Goal: Check status: Check status

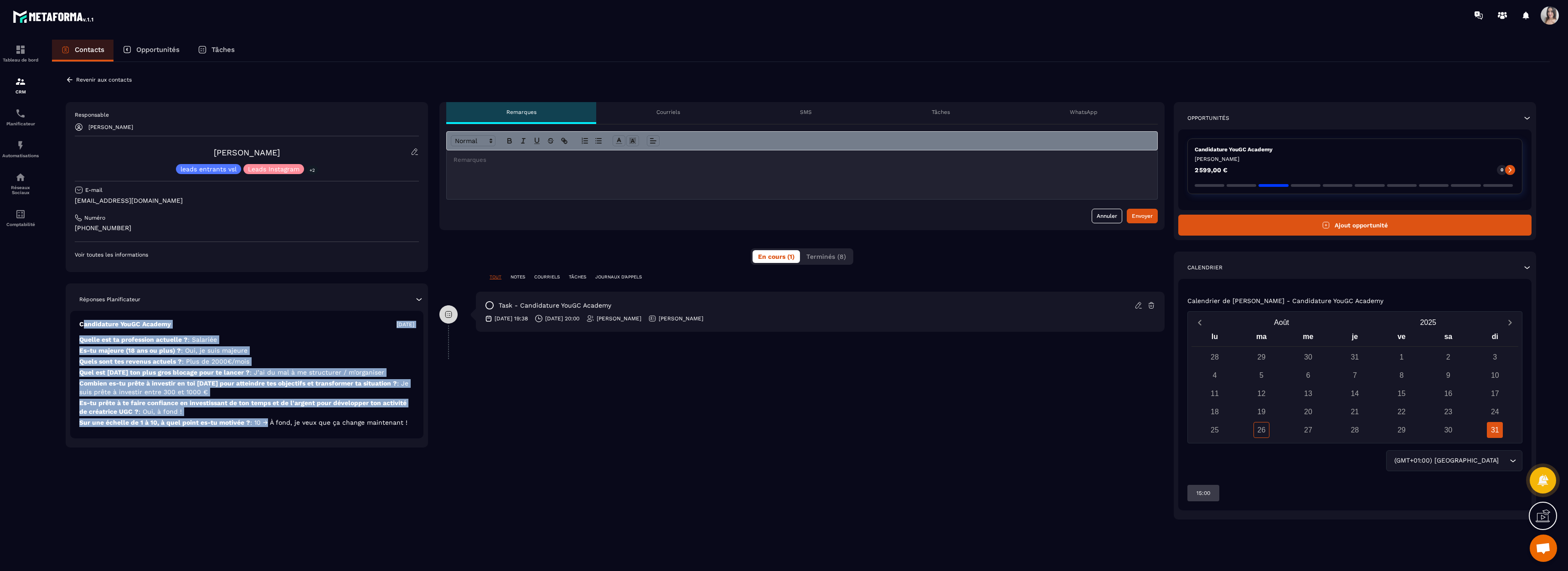
drag, startPoint x: 85, startPoint y: 328, endPoint x: 295, endPoint y: 422, distance: 230.1
click at [289, 426] on div "Candidature YouGC Academy [DATE] Quelle est ta profession actuelle ? : Salariée…" at bounding box center [247, 375] width 353 height 128
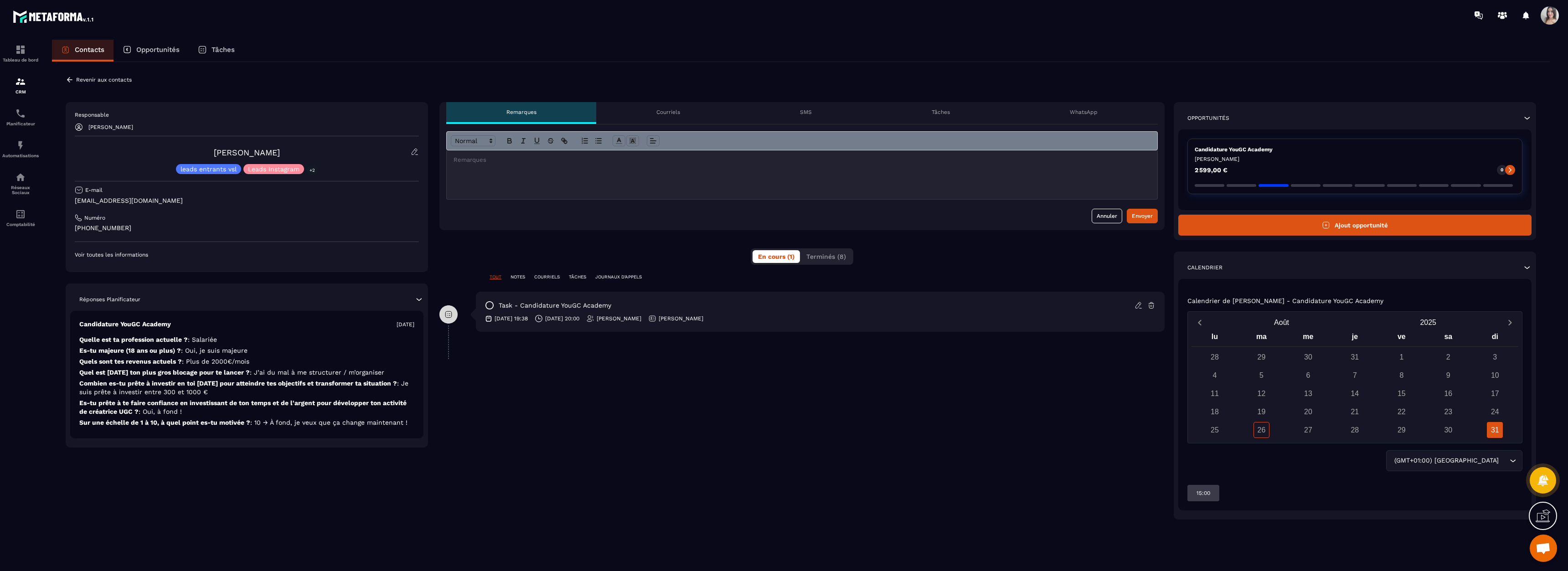
click at [295, 421] on span ": 10 → À fond, je veux que ça change maintenant !" at bounding box center [329, 422] width 157 height 7
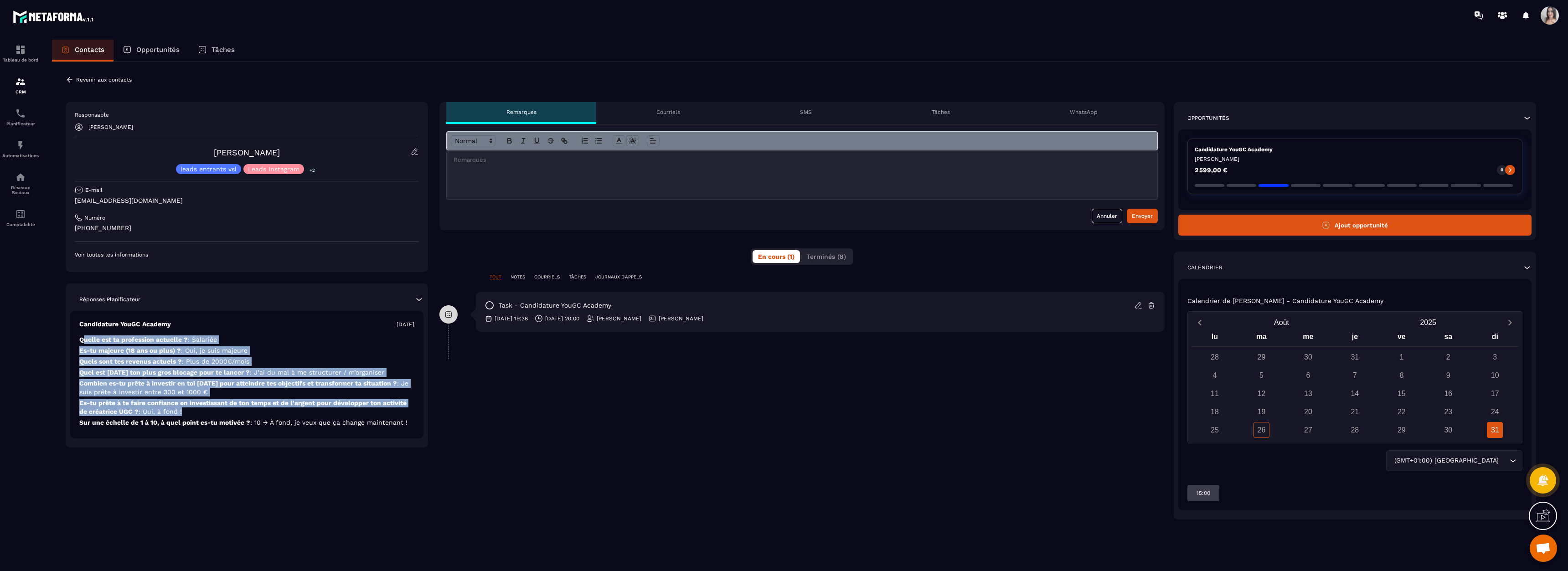
drag, startPoint x: 86, startPoint y: 342, endPoint x: 253, endPoint y: 410, distance: 180.3
click at [253, 410] on div "Candidature YouGC Academy [DATE] Quelle est ta profession actuelle ? : Salariée…" at bounding box center [247, 375] width 353 height 128
click at [253, 418] on p "Es-tu prête à te faire confiance en investissant de ton temps et de l'argent po…" at bounding box center [247, 422] width 335 height 9
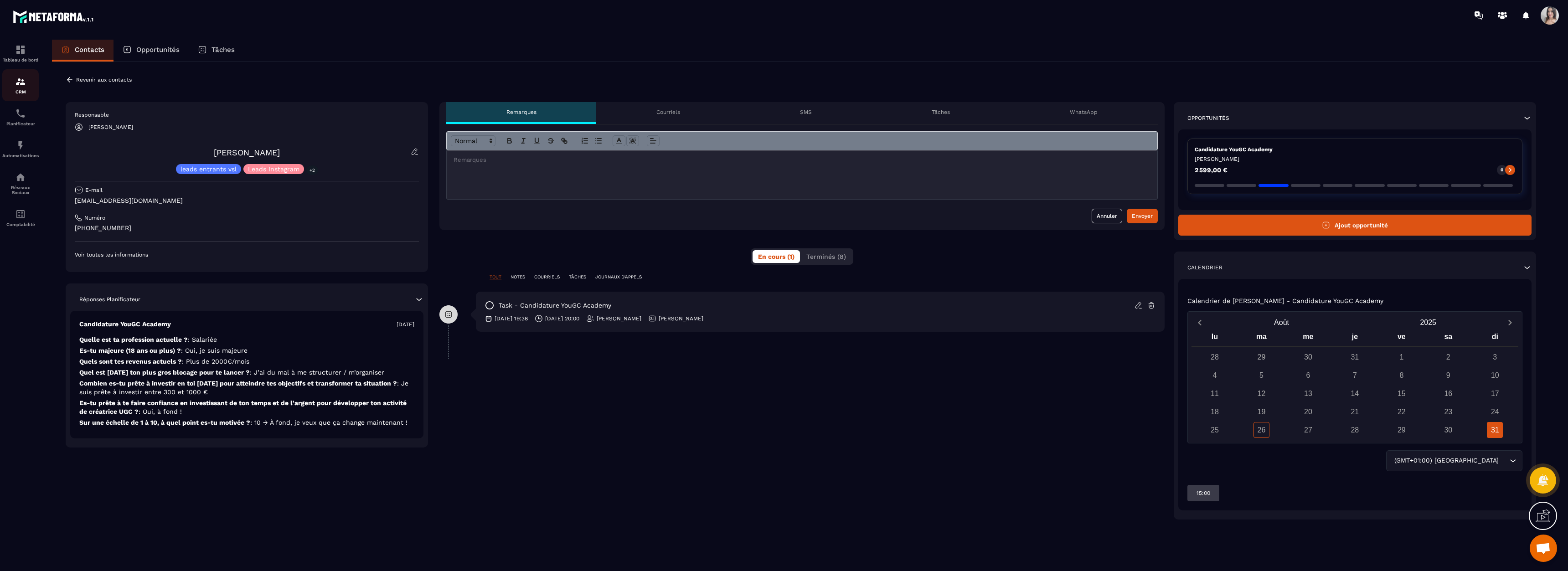
click at [26, 86] on img at bounding box center [21, 82] width 11 height 11
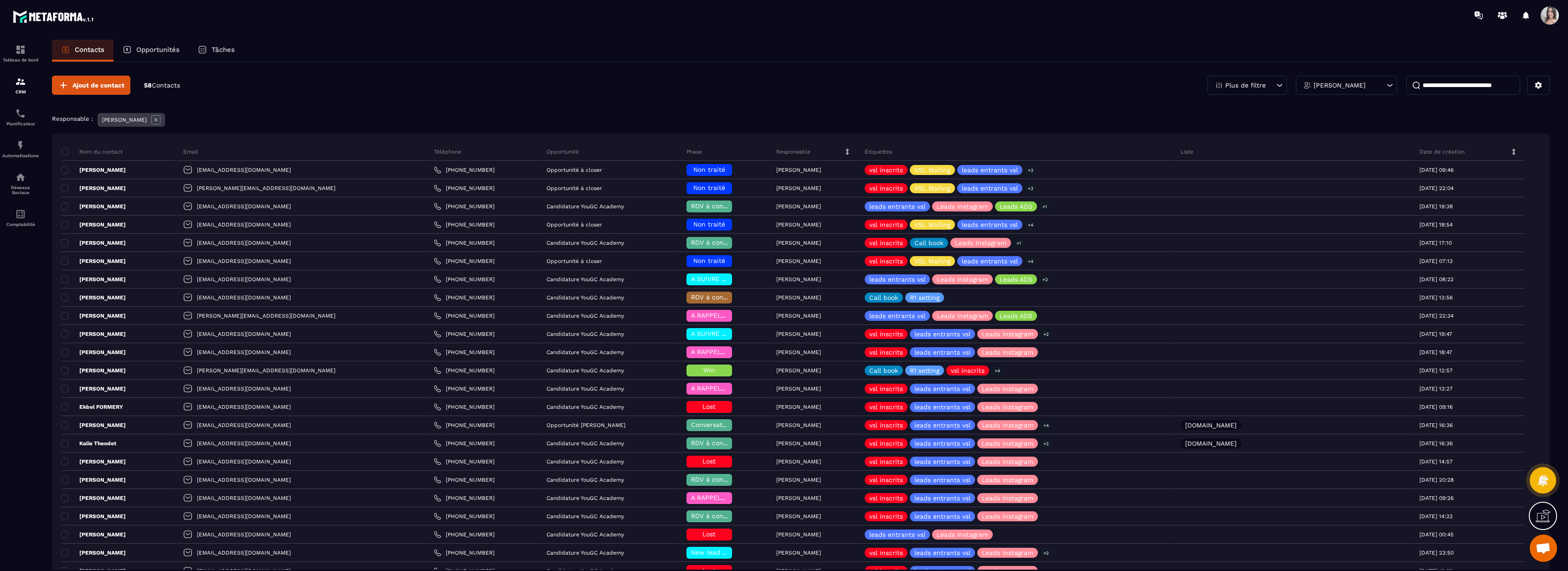
click at [1448, 82] on input at bounding box center [1463, 85] width 114 height 19
paste input "**********"
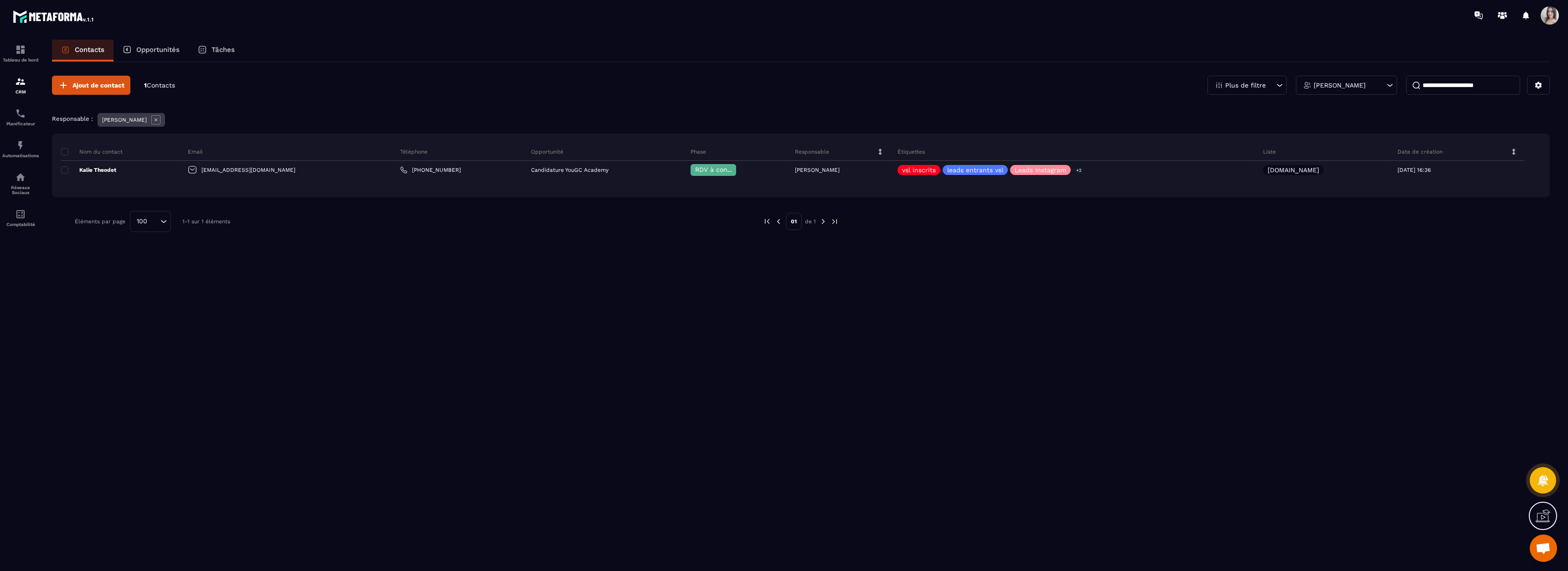
type input "**********"
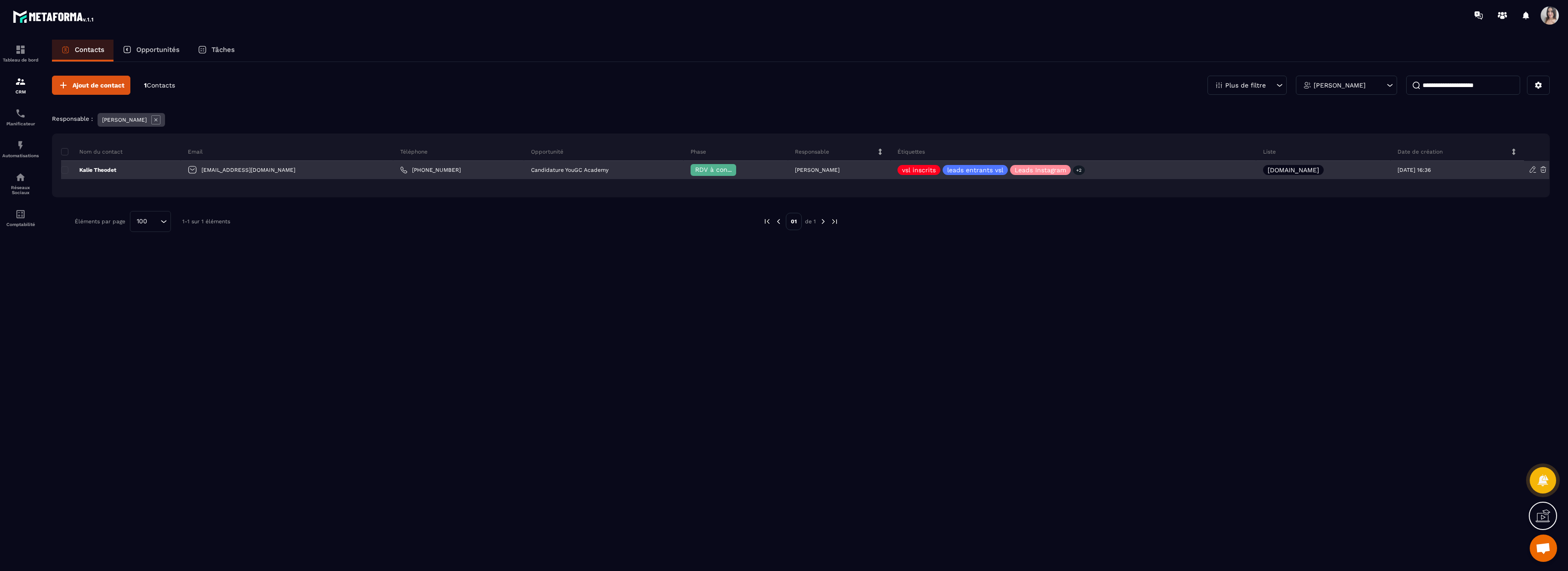
click at [92, 170] on p "Kalie Theodet" at bounding box center [88, 170] width 55 height 7
